Goal: Find specific page/section: Find specific page/section

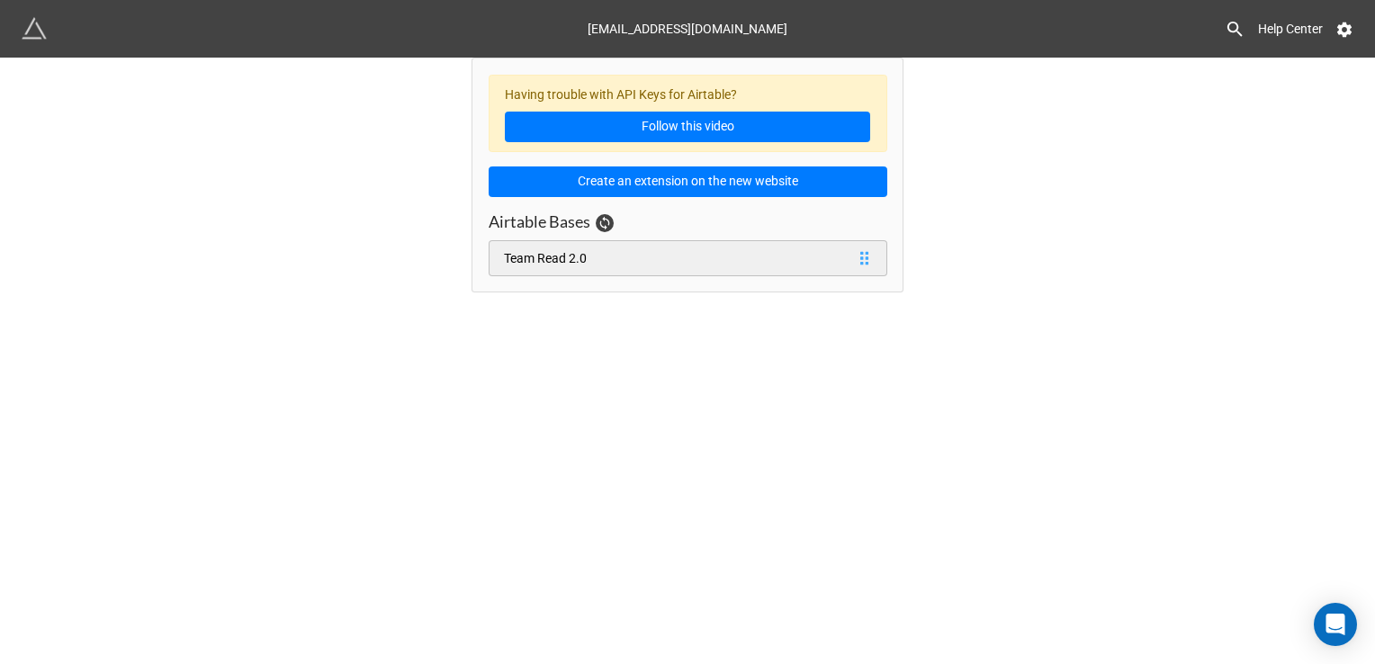
click at [716, 255] on link "Team Read 2.0" at bounding box center [687, 258] width 399 height 36
